Goal: Transaction & Acquisition: Book appointment/travel/reservation

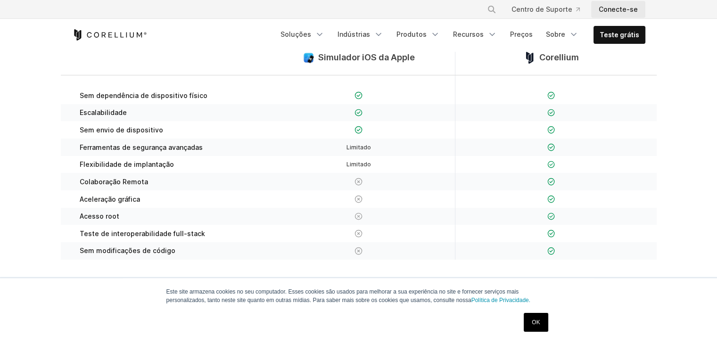
scroll to position [217, 0]
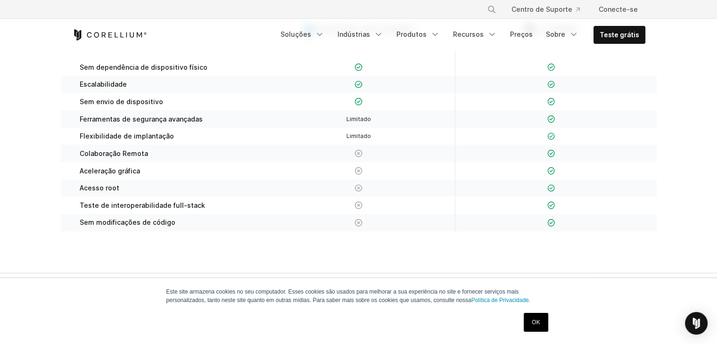
click at [353, 100] on div at bounding box center [358, 102] width 173 height 10
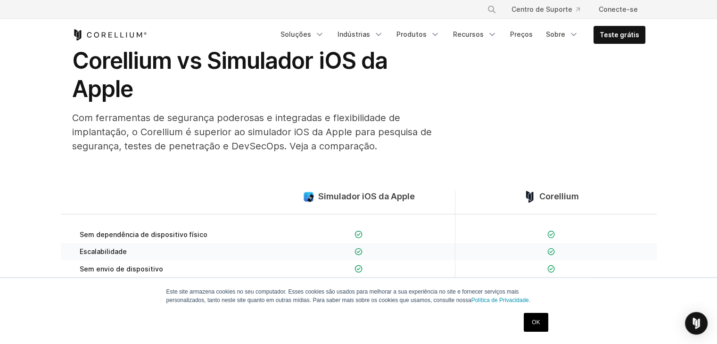
scroll to position [28, 0]
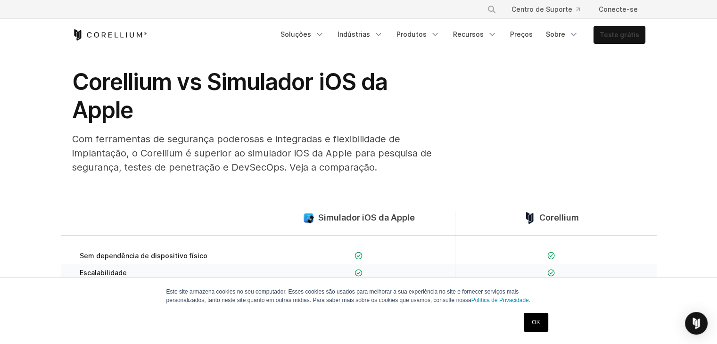
click at [613, 33] on font "Teste grátis" at bounding box center [619, 35] width 40 height 8
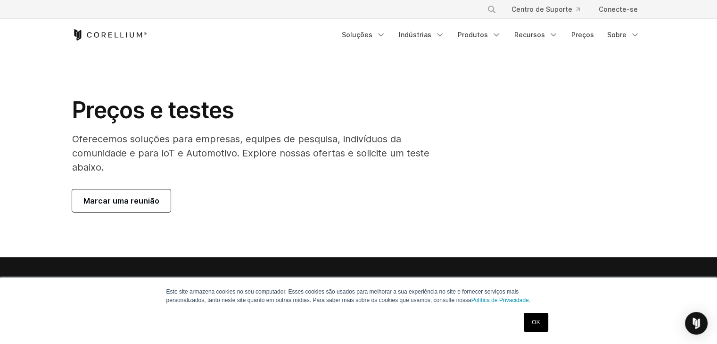
click at [102, 201] on font "Marcar uma reunião" at bounding box center [121, 200] width 76 height 9
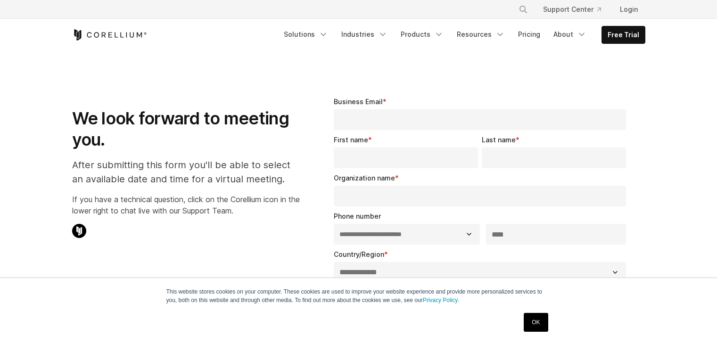
select select "**"
